Goal: Information Seeking & Learning: Learn about a topic

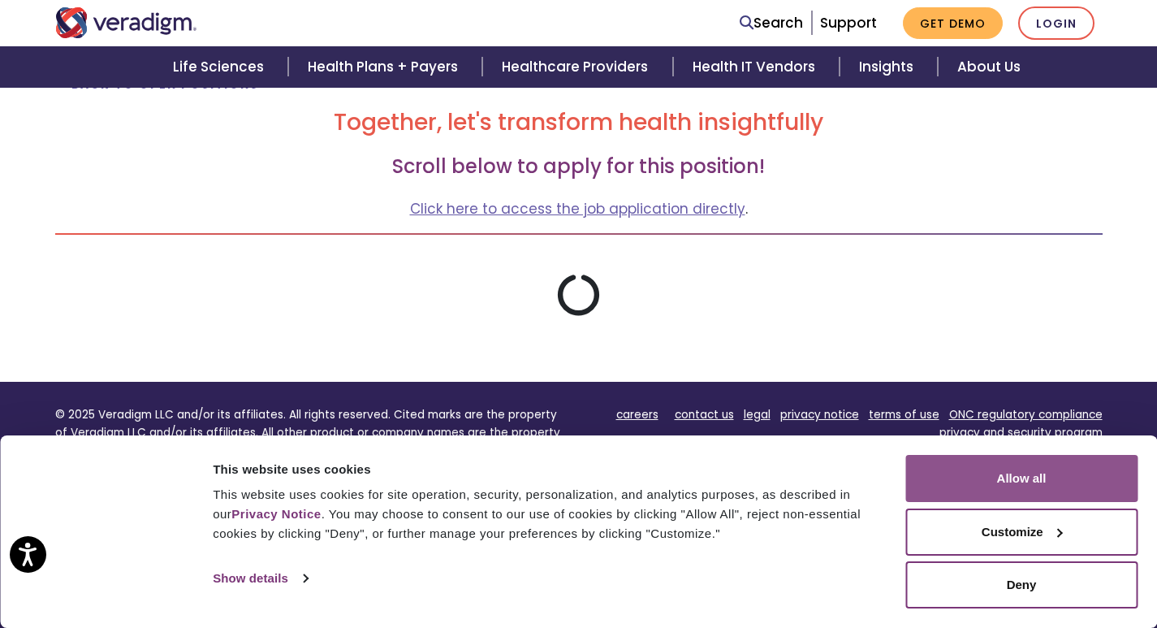
scroll to position [323, 0]
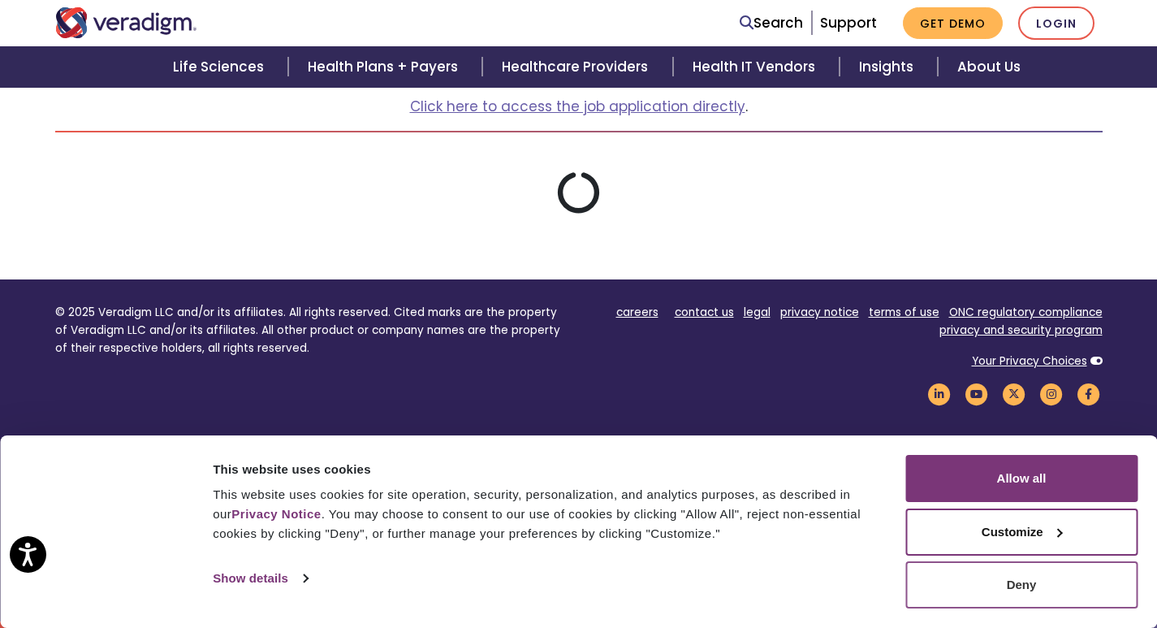
click at [1027, 586] on button "Deny" at bounding box center [1021, 584] width 232 height 47
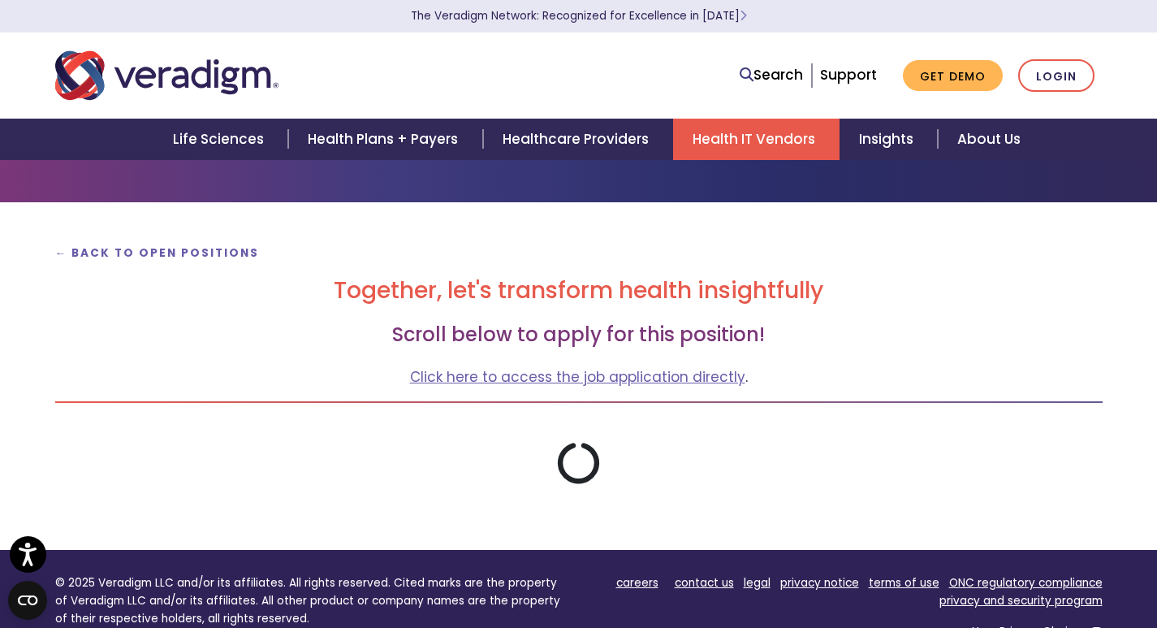
scroll to position [81, 0]
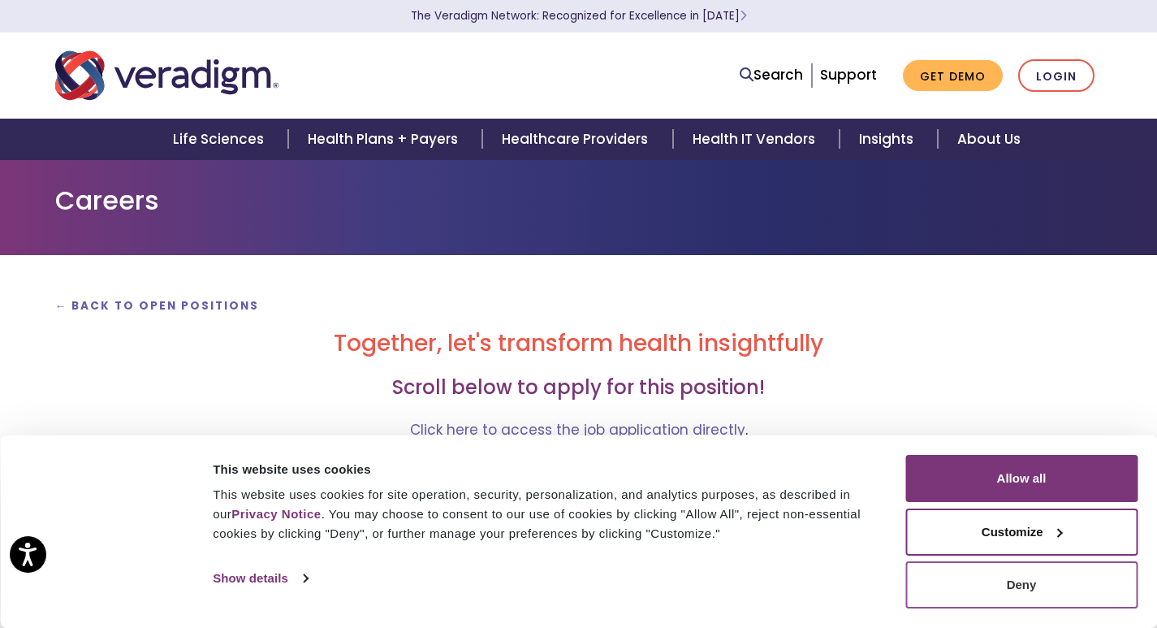
click at [1000, 573] on button "Deny" at bounding box center [1021, 584] width 232 height 47
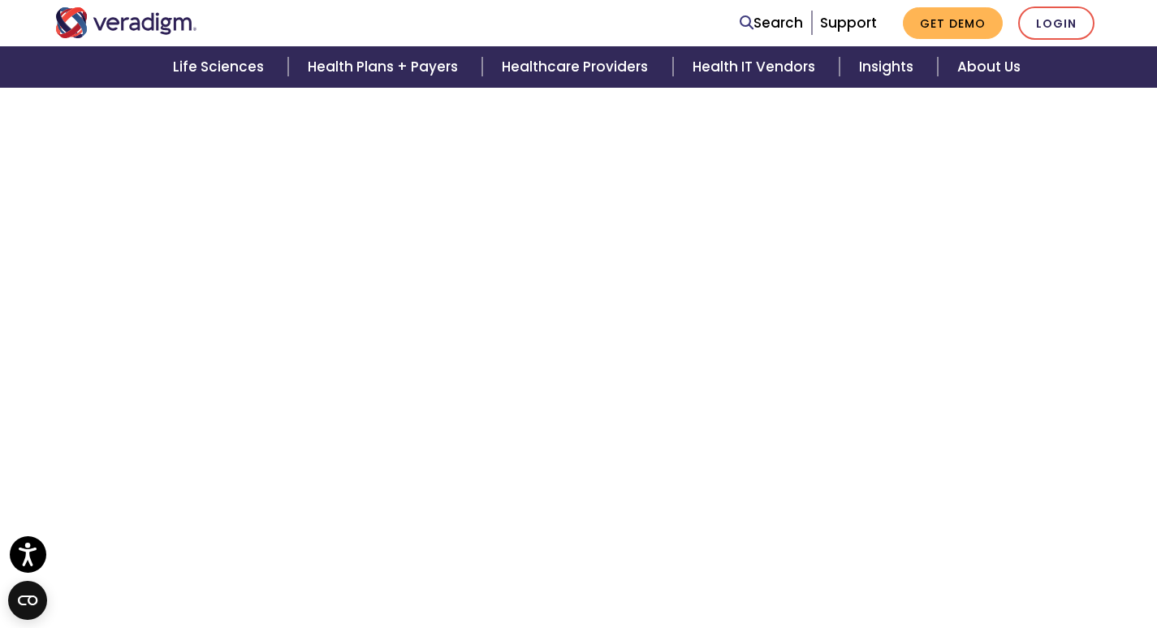
scroll to position [3851, 0]
click at [0, 363] on div "← Back to Open Positions Together, let's transform health insightfully Scroll b…" at bounding box center [578, 153] width 1157 height 7499
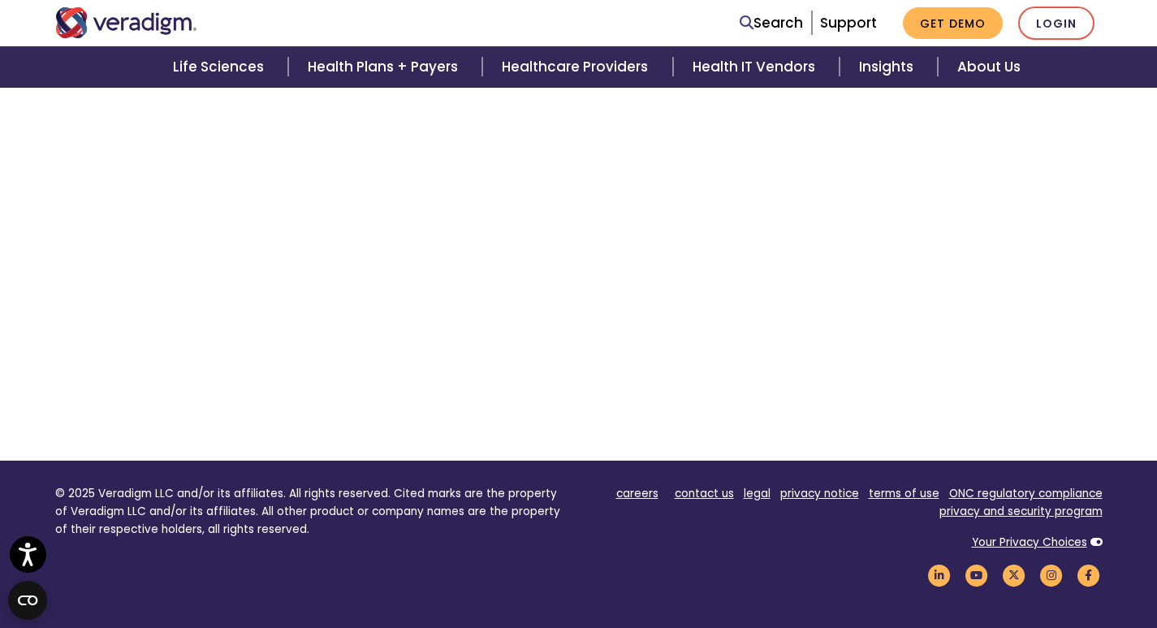
scroll to position [324, 0]
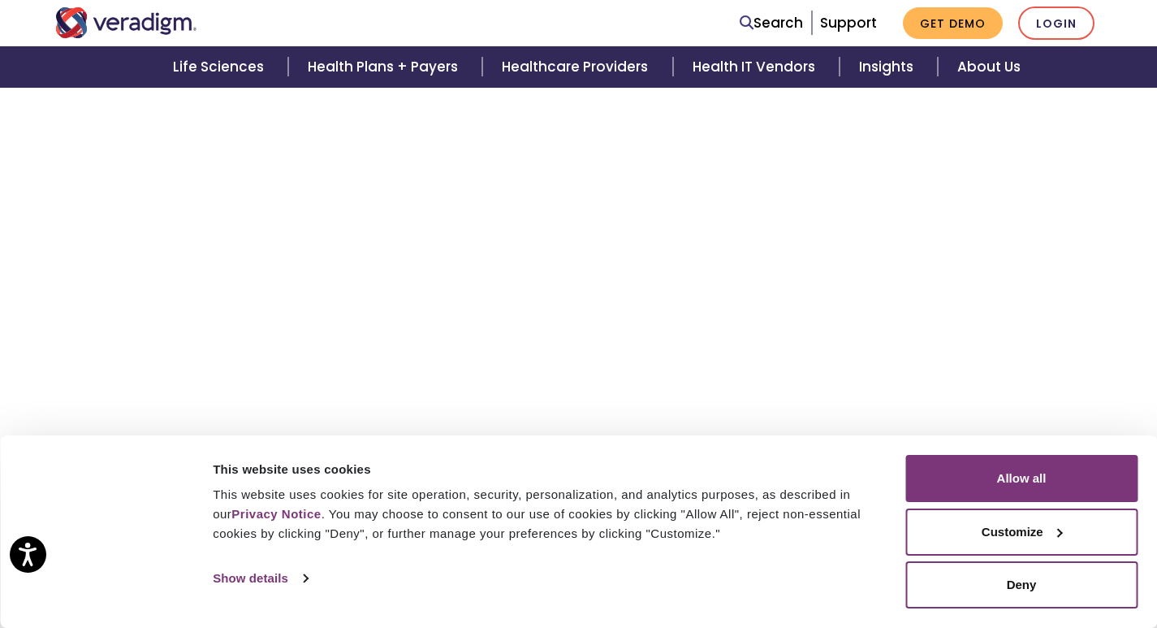
scroll to position [2470, 0]
click at [988, 579] on button "Deny" at bounding box center [1021, 584] width 232 height 47
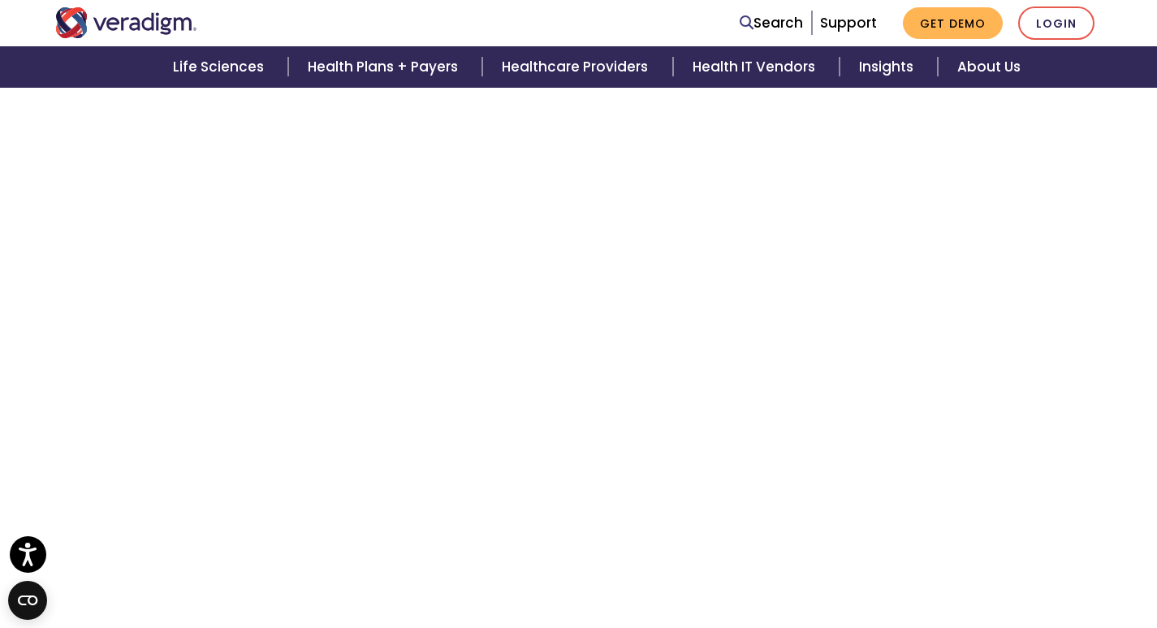
scroll to position [3770, 0]
click at [0, 417] on div "← Back to Open Positions Together, let's transform health insightfully Scroll b…" at bounding box center [578, 234] width 1157 height 7499
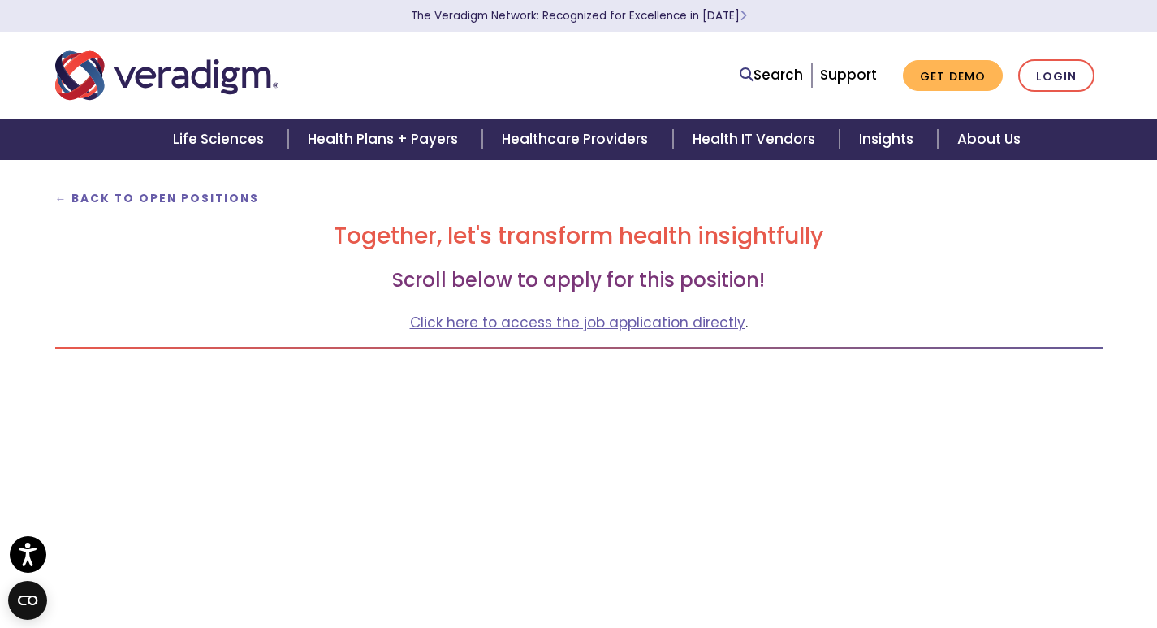
scroll to position [0, 0]
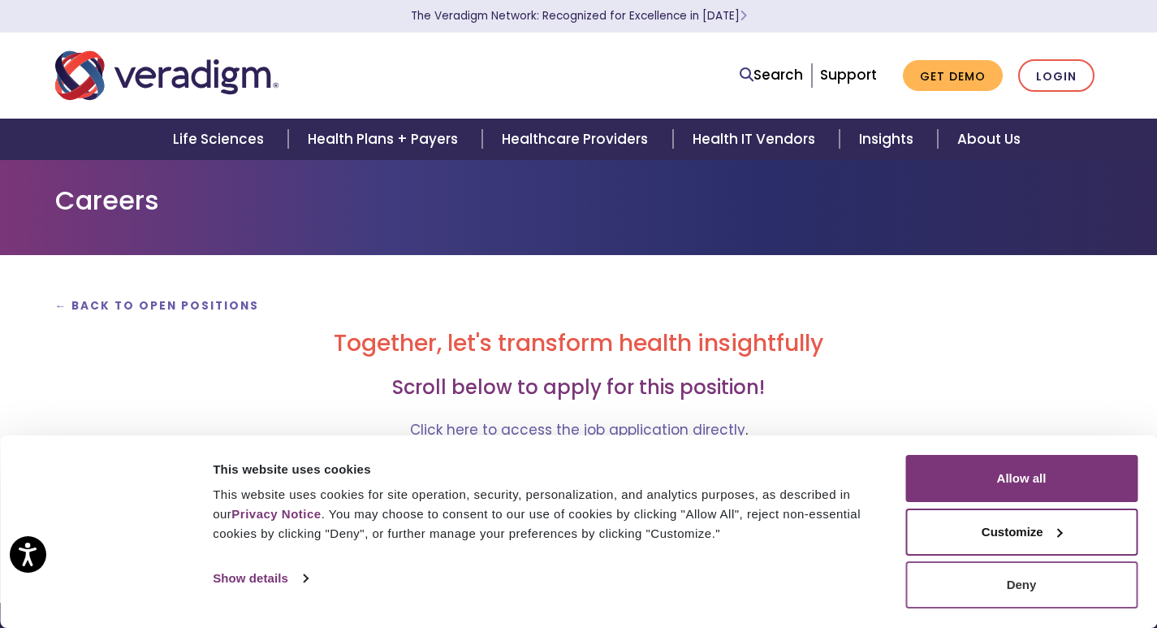
click at [1005, 581] on button "Deny" at bounding box center [1021, 584] width 232 height 47
